Goal: Information Seeking & Learning: Check status

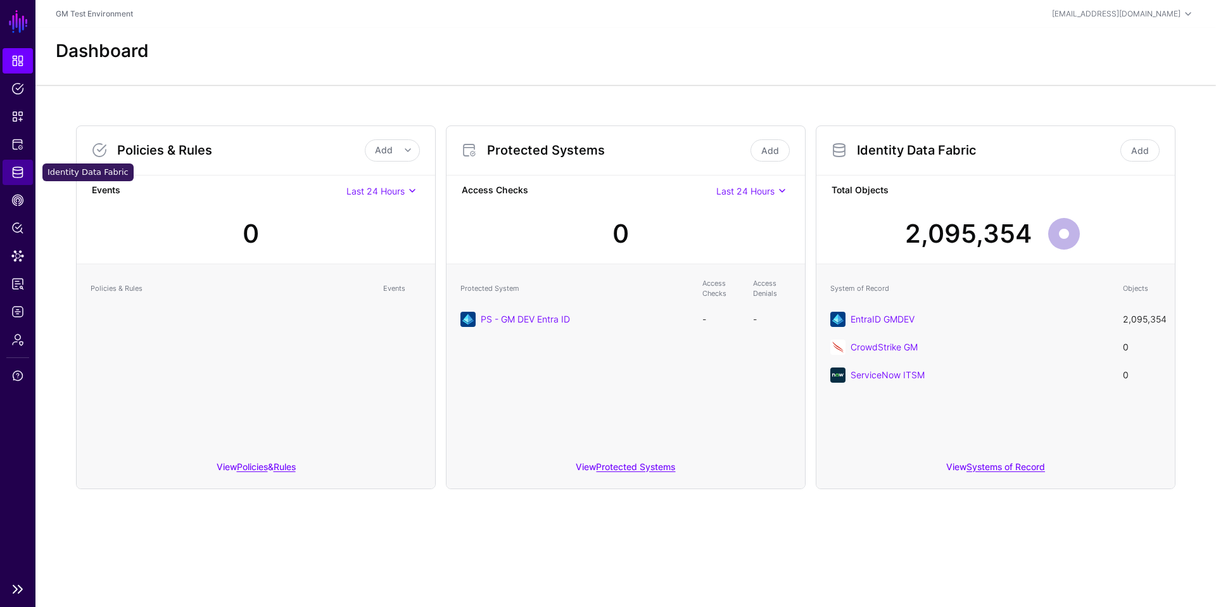
click at [21, 172] on span "Identity Data Fabric" at bounding box center [17, 172] width 13 height 13
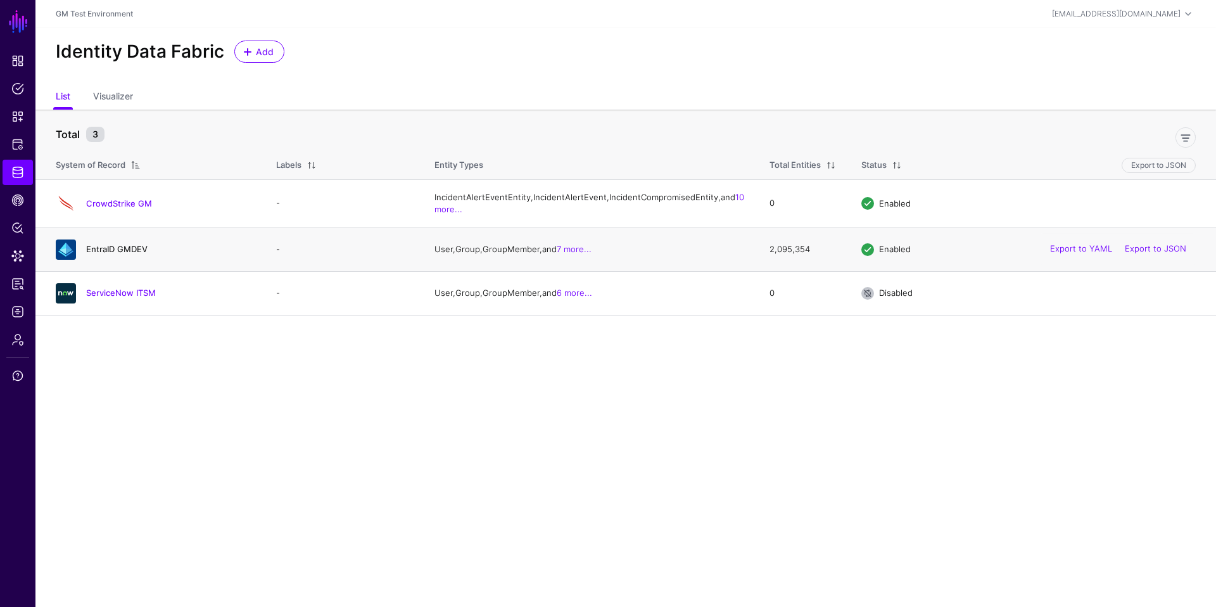
click at [101, 254] on link "EntraID GMDEV" at bounding box center [116, 249] width 61 height 10
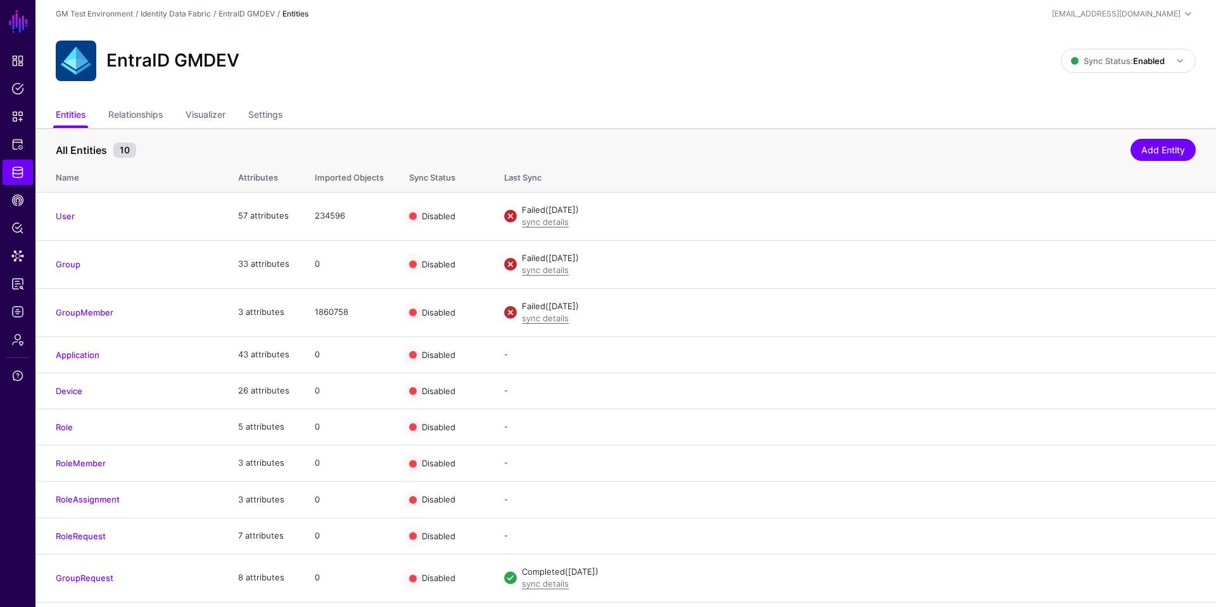
click at [450, 166] on th "Sync Status" at bounding box center [444, 175] width 95 height 33
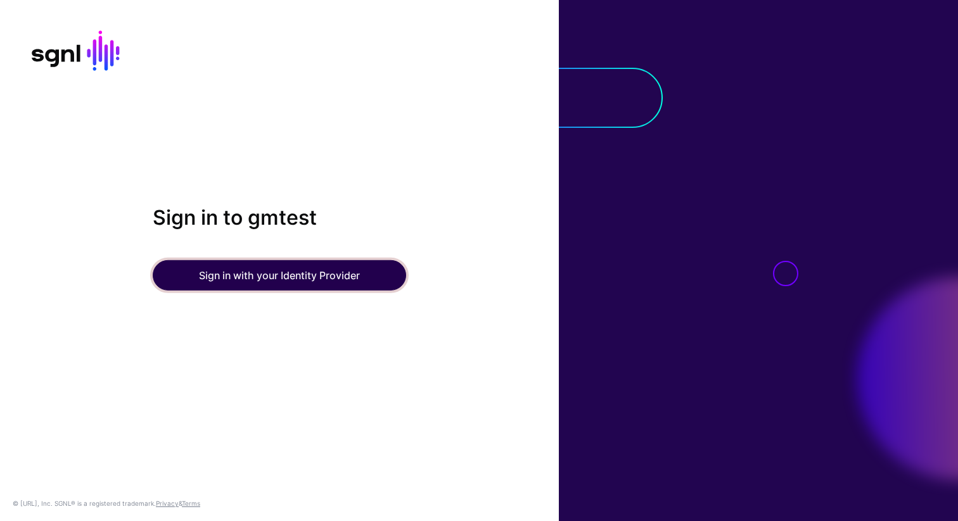
click at [278, 280] on button "Sign in with your Identity Provider" at bounding box center [279, 275] width 253 height 30
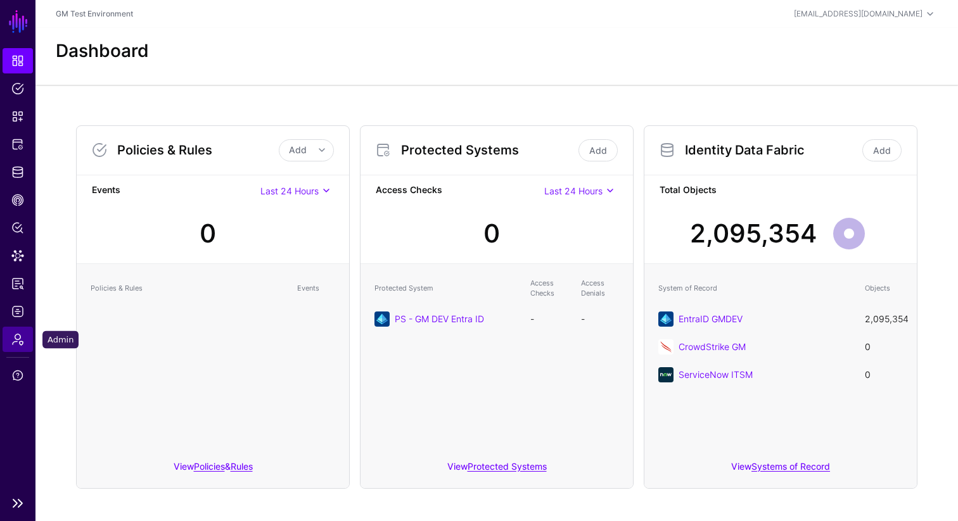
click at [18, 344] on span "Admin" at bounding box center [17, 339] width 13 height 13
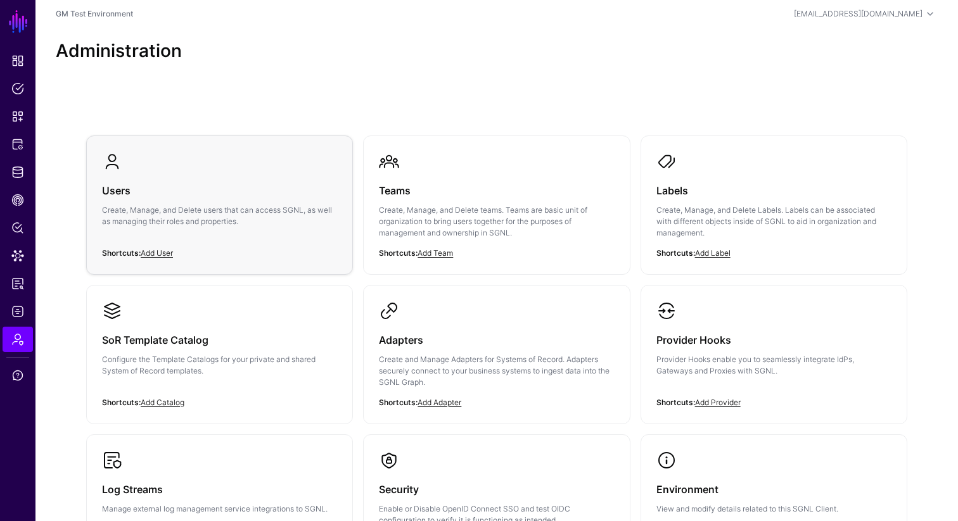
click at [119, 198] on h3 "Users" at bounding box center [219, 191] width 235 height 18
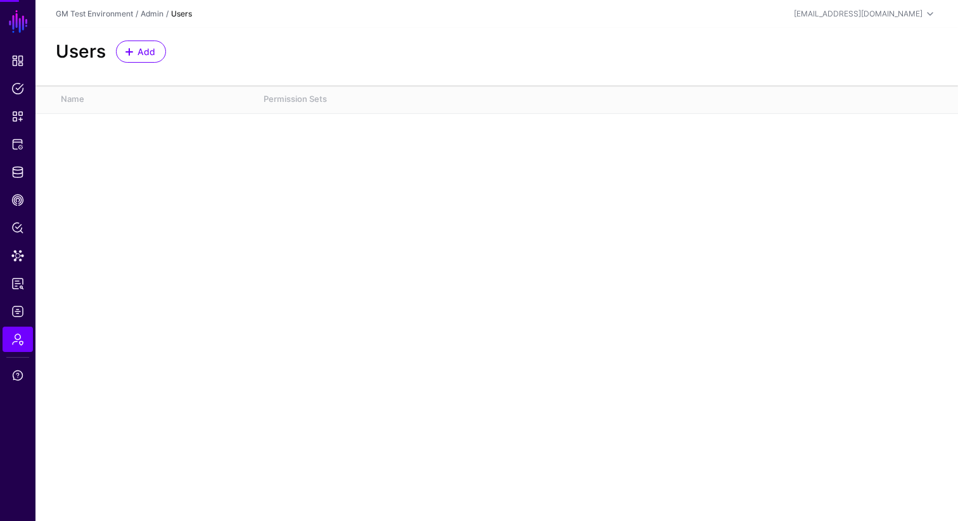
click at [119, 198] on main "SGNL Dashboard Policies Snippets Protected Systems Identity Data Fabric CAEP Hu…" at bounding box center [479, 260] width 958 height 521
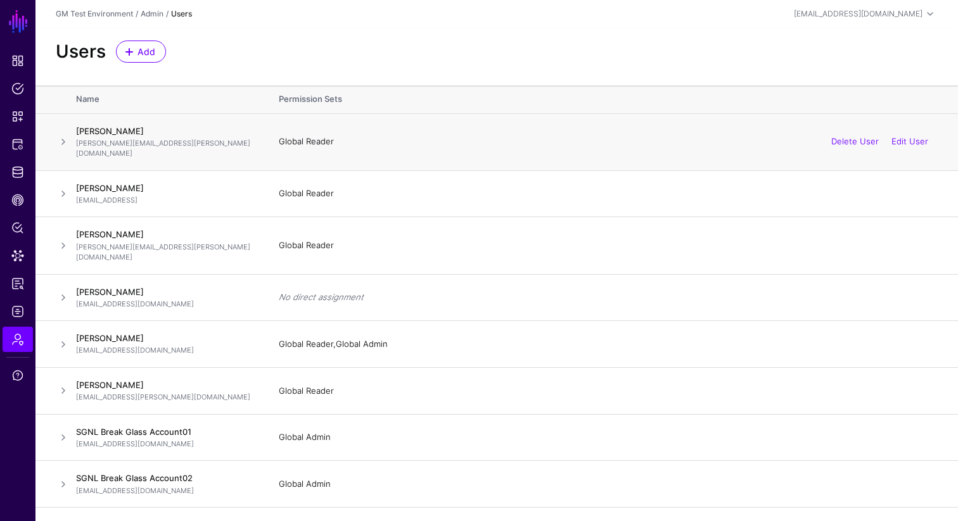
click at [236, 157] on td "Andrew Cameron andrew.cameron@gm.com" at bounding box center [171, 141] width 190 height 57
click at [904, 136] on link "Edit User" at bounding box center [909, 141] width 37 height 10
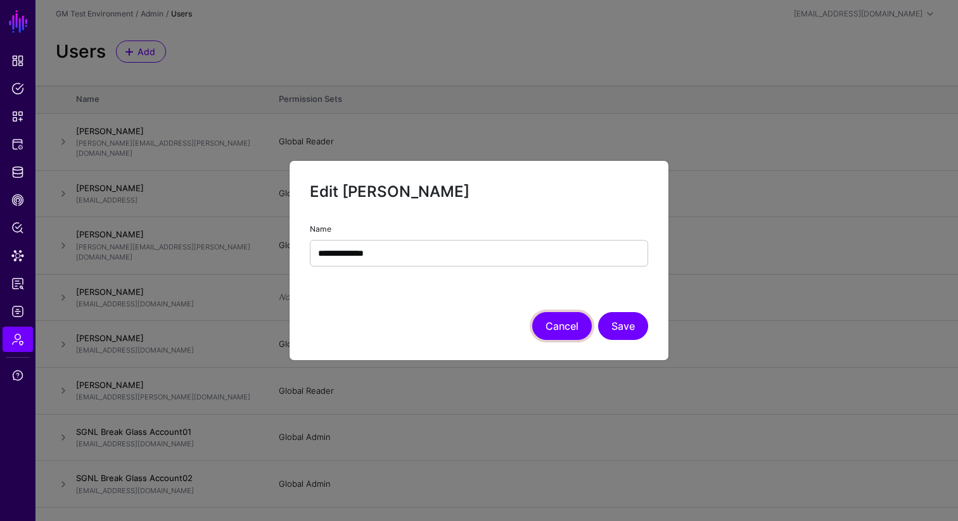
click at [564, 328] on button "Cancel" at bounding box center [562, 326] width 60 height 28
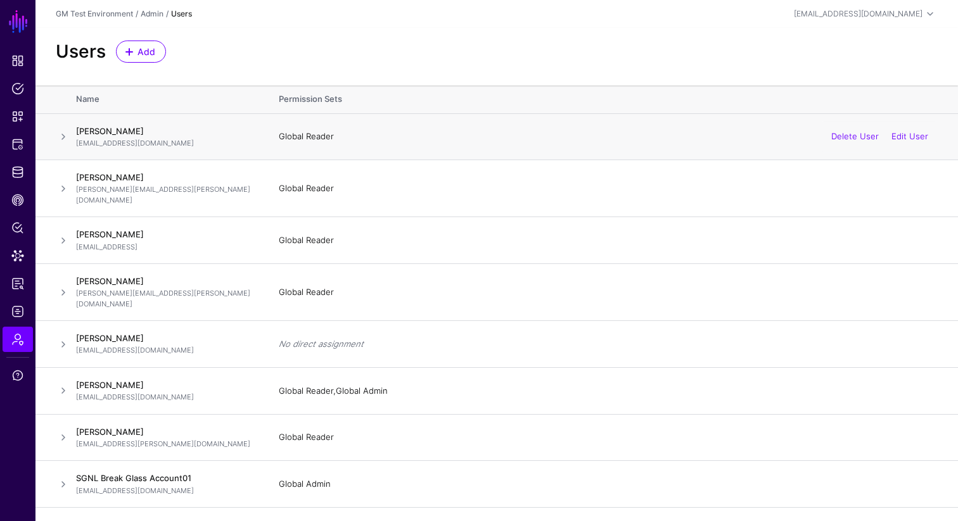
click at [63, 136] on span at bounding box center [63, 136] width 15 height 15
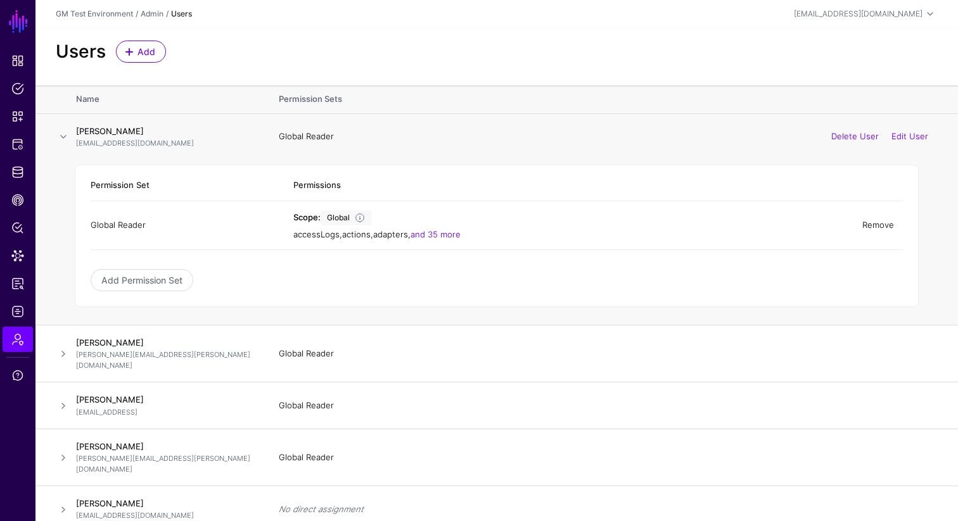
click at [879, 226] on link "Remove" at bounding box center [878, 225] width 32 height 10
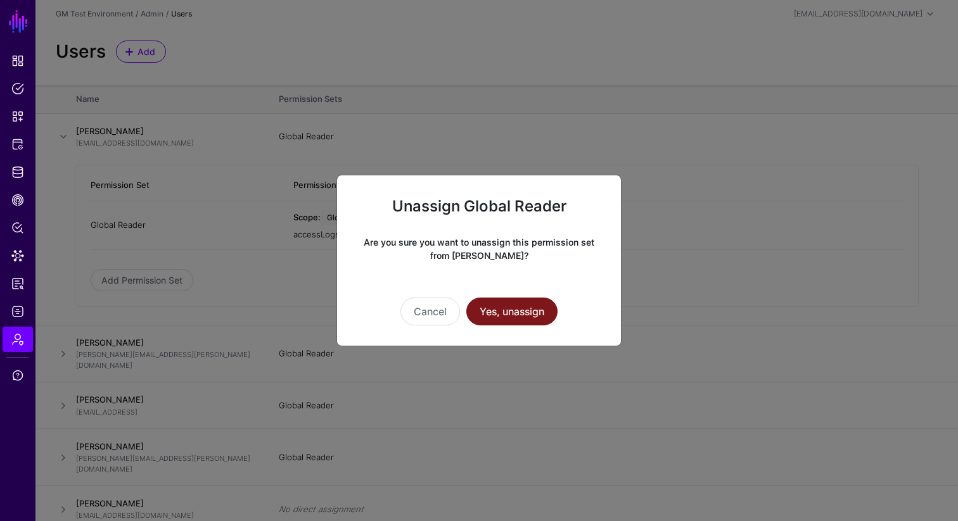
click at [501, 312] on button "Yes, unassign" at bounding box center [511, 312] width 91 height 28
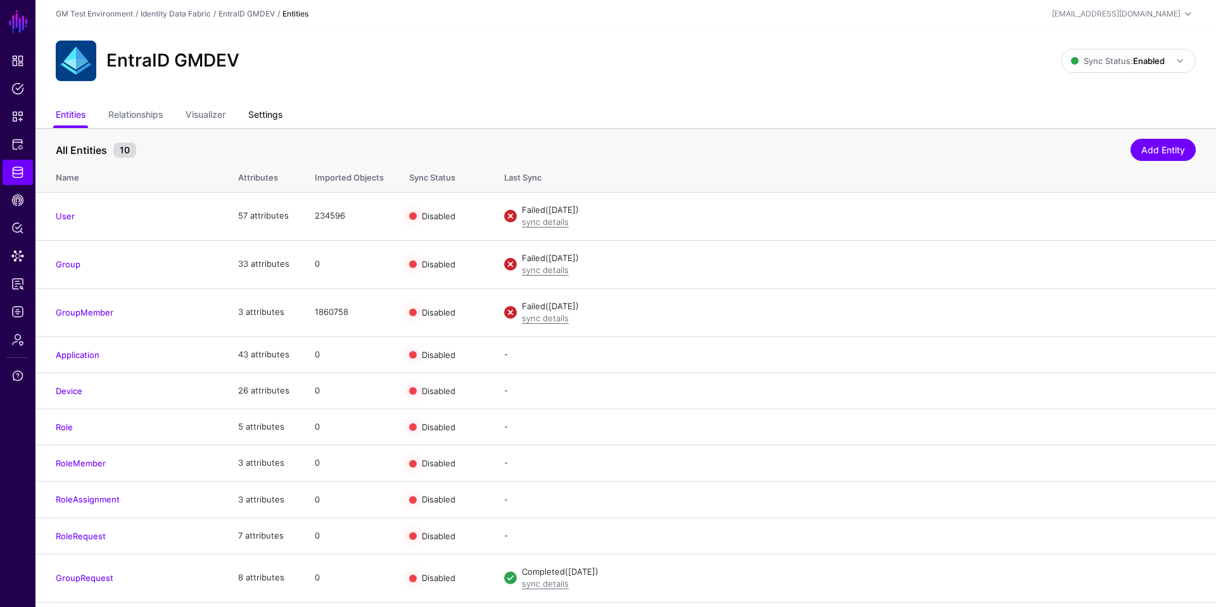
click at [271, 118] on link "Settings" at bounding box center [265, 116] width 34 height 24
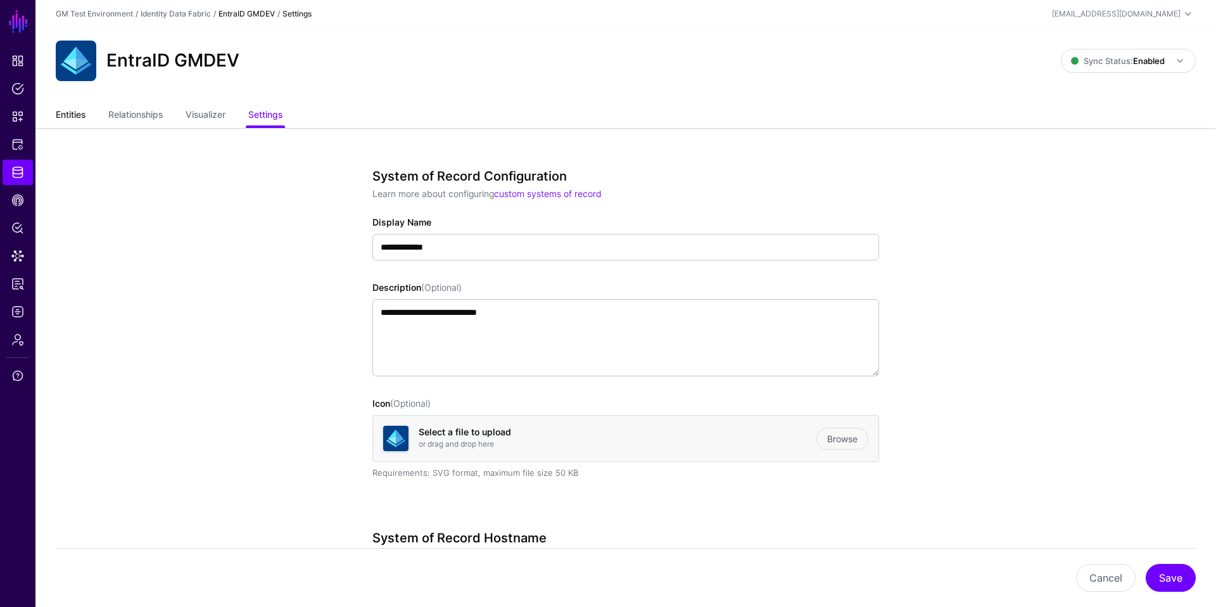
click at [69, 115] on link "Entities" at bounding box center [71, 116] width 30 height 24
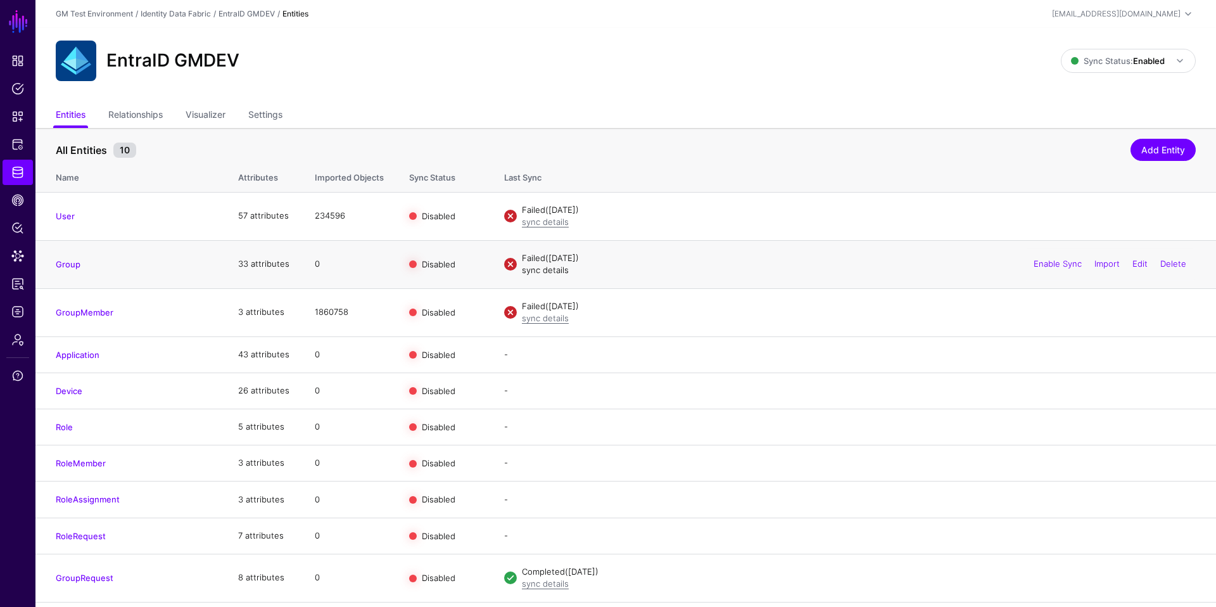
click at [546, 274] on link "sync details" at bounding box center [545, 270] width 47 height 10
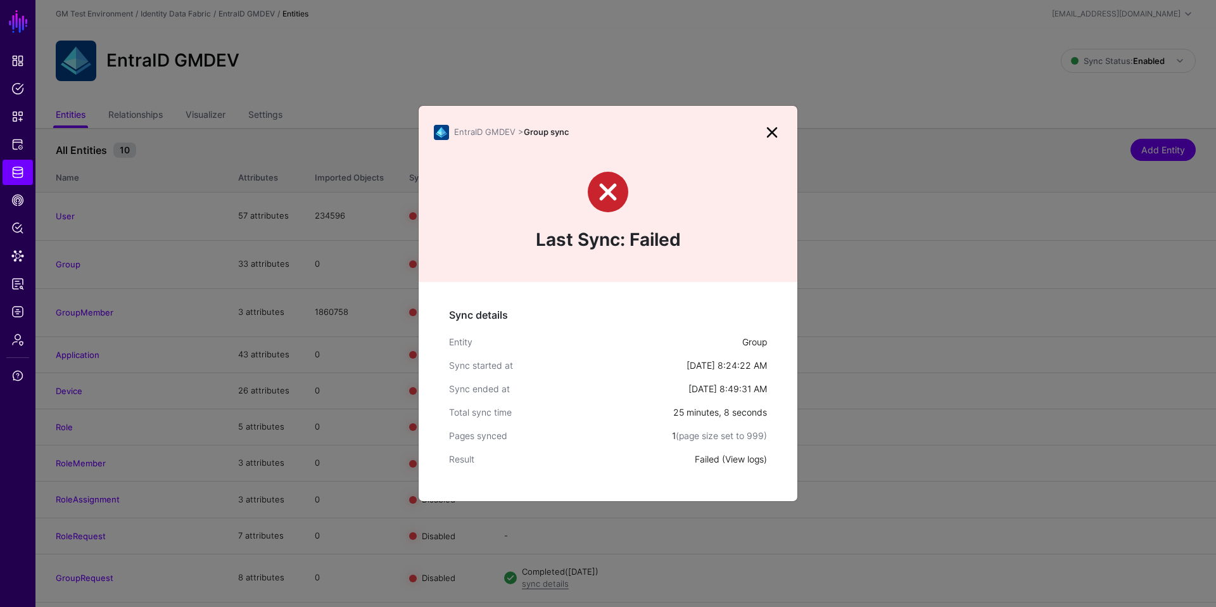
click at [747, 461] on link "View logs" at bounding box center [744, 459] width 39 height 11
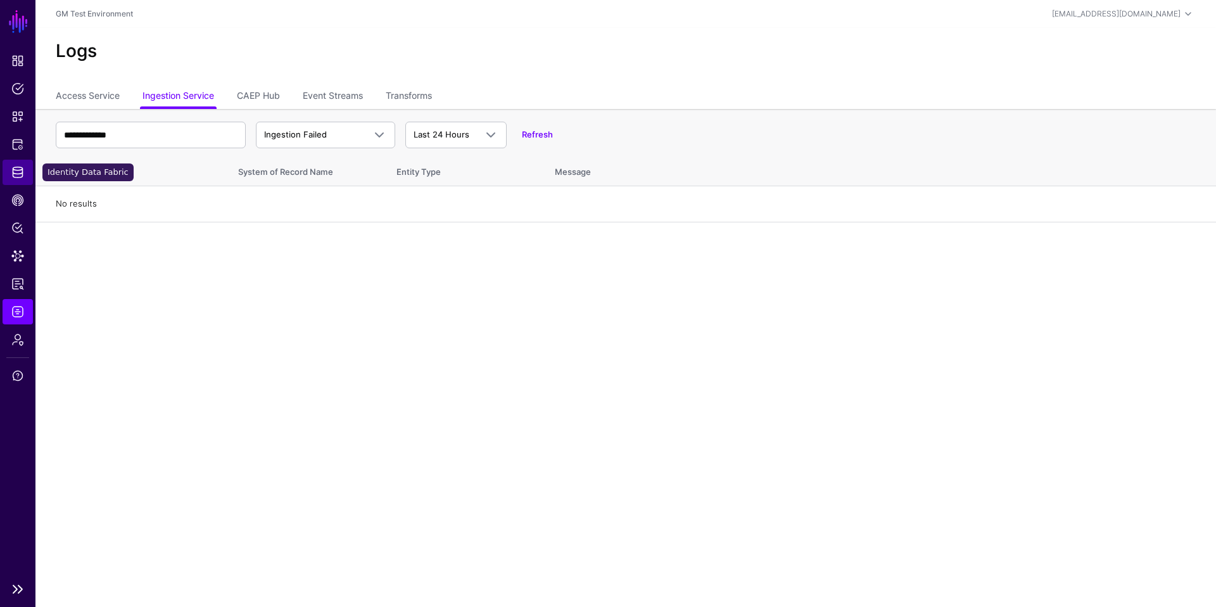
click at [16, 175] on span "Identity Data Fabric" at bounding box center [17, 172] width 13 height 13
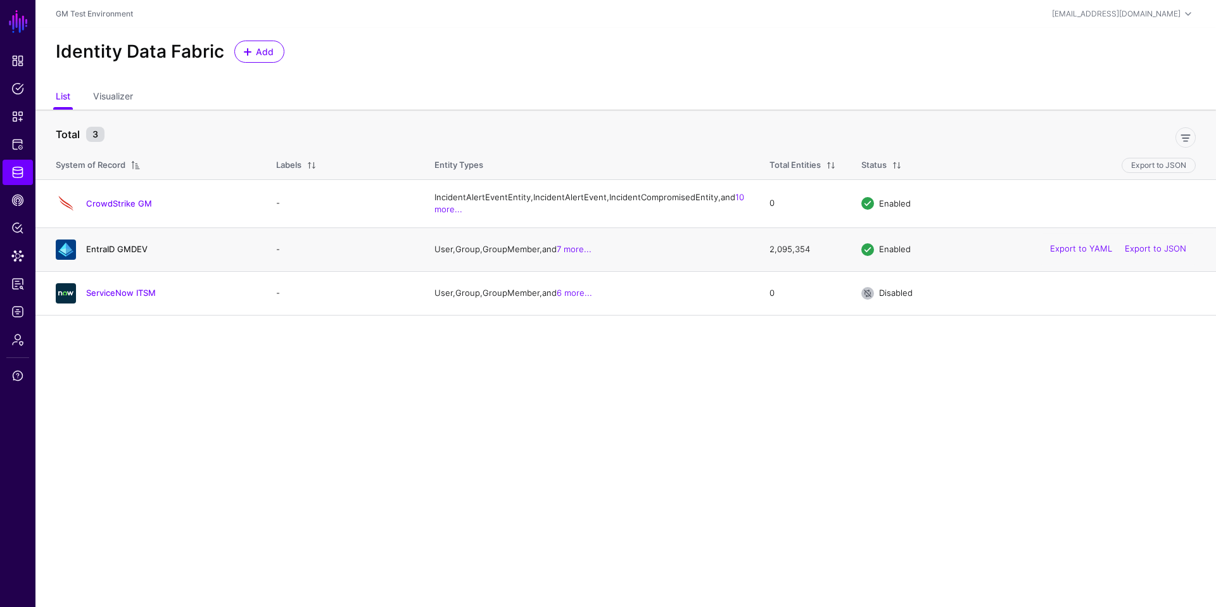
click at [109, 254] on link "EntraID GMDEV" at bounding box center [116, 249] width 61 height 10
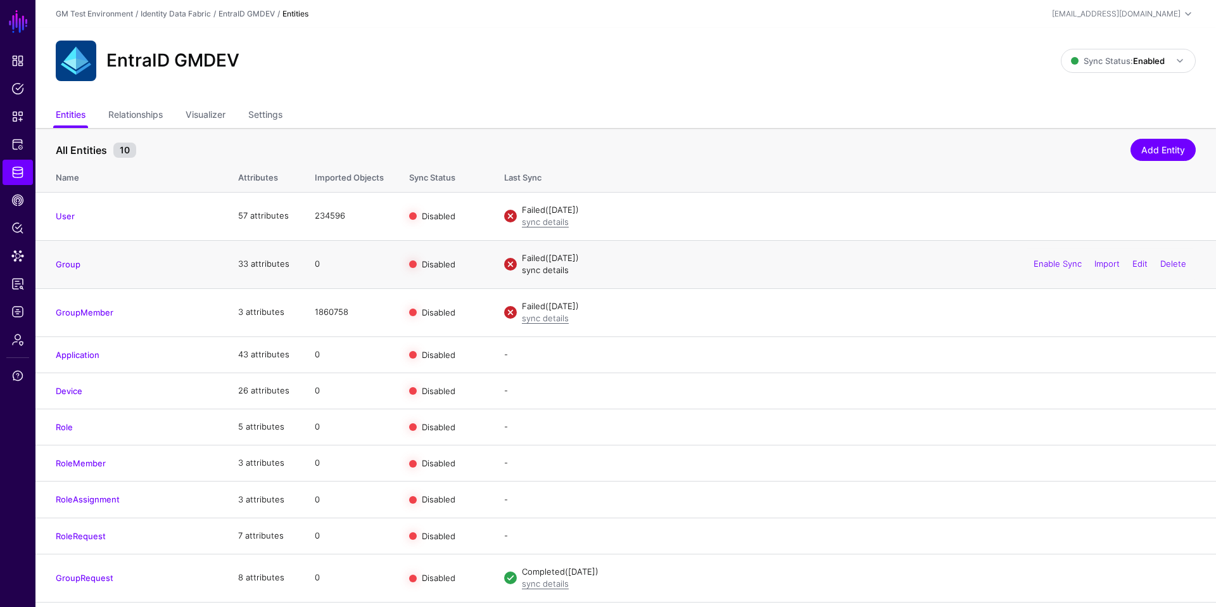
click at [540, 269] on link "sync details" at bounding box center [545, 270] width 47 height 10
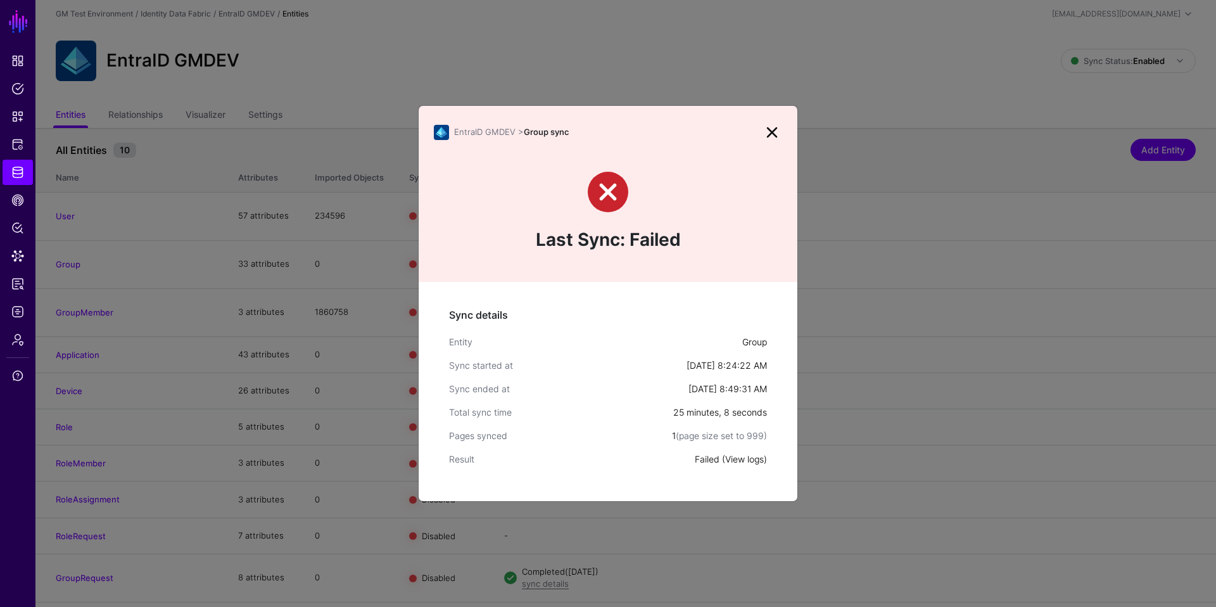
click at [746, 460] on link "View logs" at bounding box center [744, 459] width 39 height 11
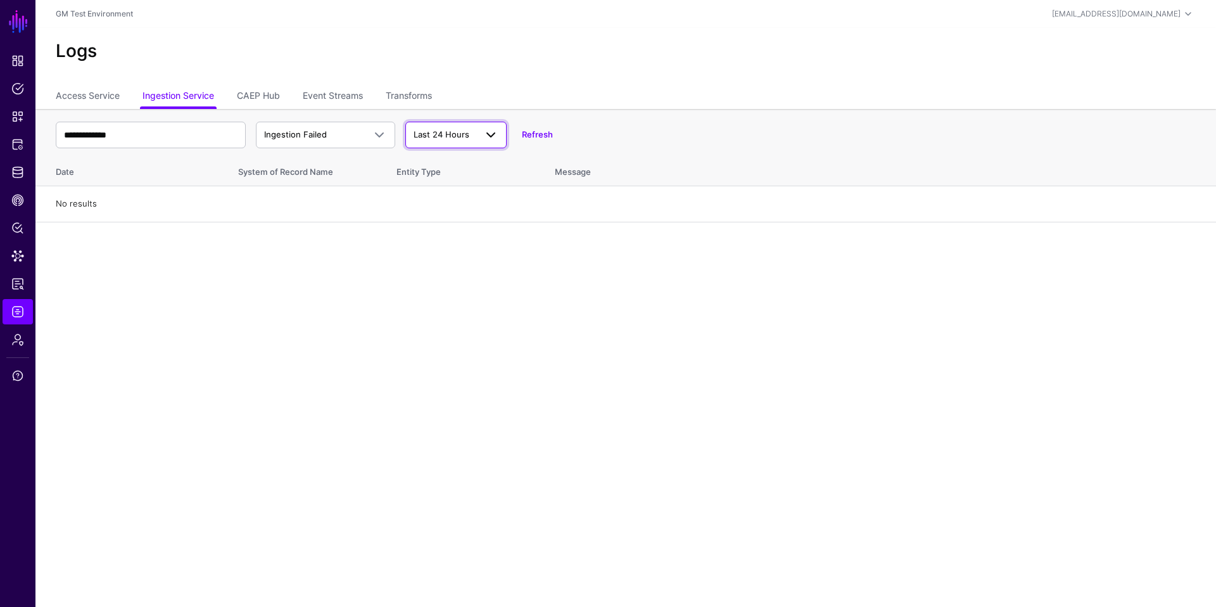
click at [495, 134] on span at bounding box center [490, 134] width 15 height 15
click at [449, 186] on span "Last 7 Days" at bounding box center [438, 184] width 45 height 10
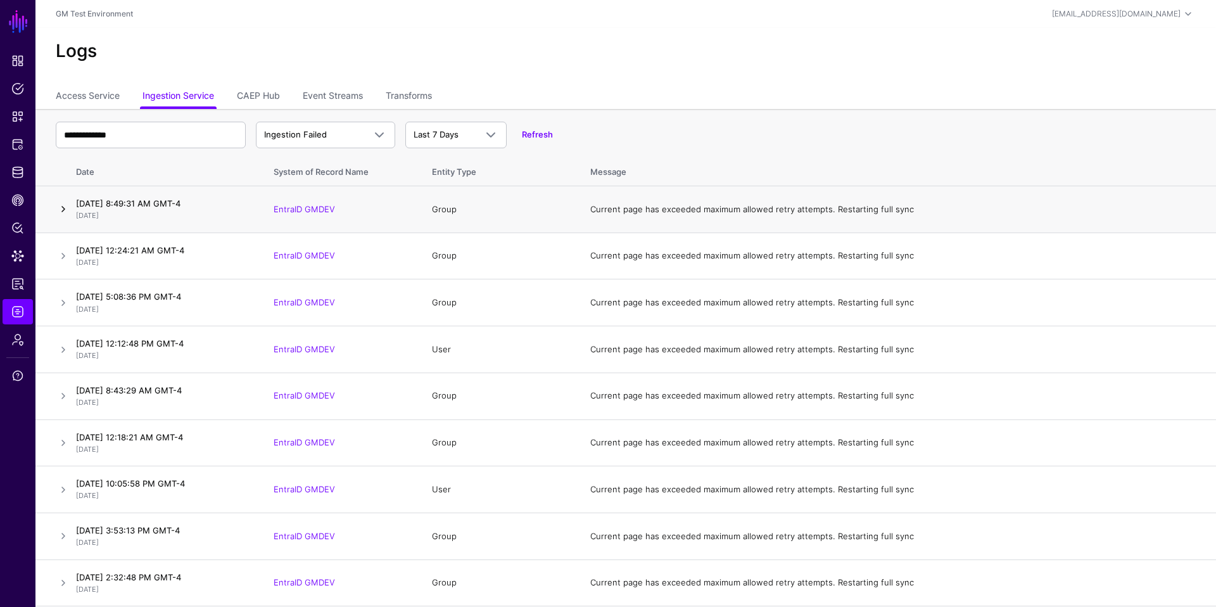
click at [63, 210] on link at bounding box center [63, 208] width 15 height 15
